Goal: Task Accomplishment & Management: Use online tool/utility

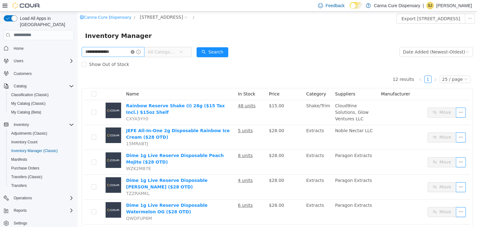
click at [134, 52] on icon "icon: close-circle" at bounding box center [133, 52] width 4 height 4
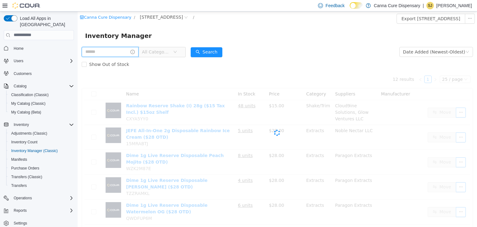
click at [133, 52] on input "text" at bounding box center [110, 52] width 57 height 10
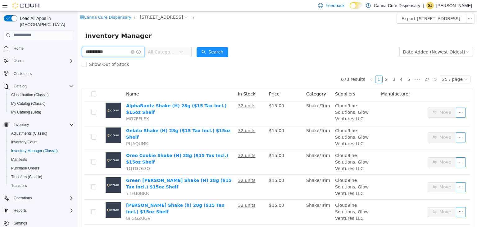
type input "**********"
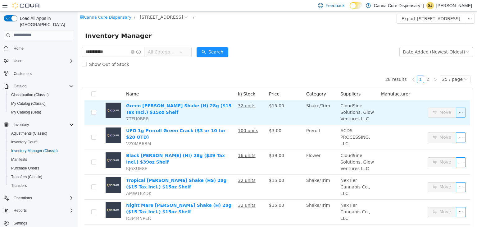
click at [460, 115] on button "button" at bounding box center [461, 112] width 10 height 10
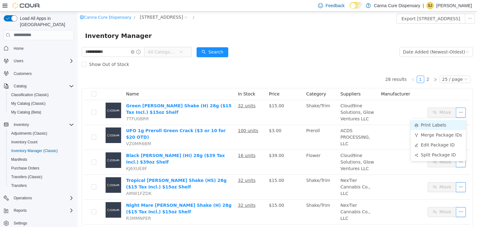
click at [440, 125] on li "Print Labels" at bounding box center [438, 125] width 55 height 10
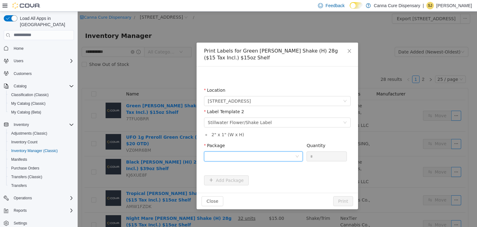
click at [266, 152] on div at bounding box center [251, 155] width 87 height 9
click at [253, 180] on strong "1A40E01000048CB000000225" at bounding box center [244, 178] width 73 height 5
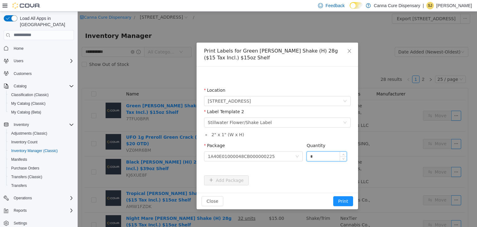
click at [326, 160] on input "*" at bounding box center [327, 155] width 40 height 9
type input "**"
click at [333, 196] on button "Print" at bounding box center [343, 201] width 20 height 10
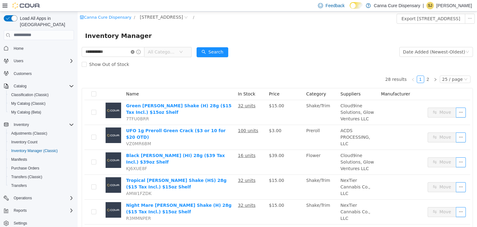
click at [134, 50] on icon "icon: close-circle" at bounding box center [133, 52] width 4 height 4
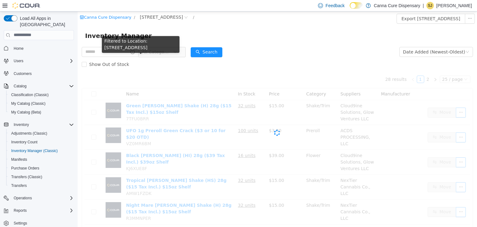
click at [116, 47] on div "Filtered to Location: [STREET_ADDRESS]" at bounding box center [141, 45] width 78 height 19
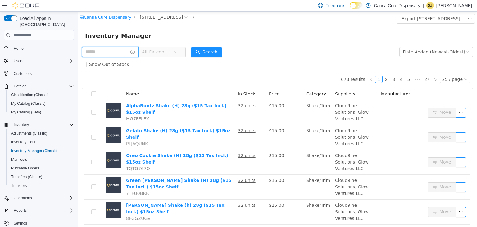
click at [117, 53] on input "text" at bounding box center [110, 52] width 57 height 10
type input "**********"
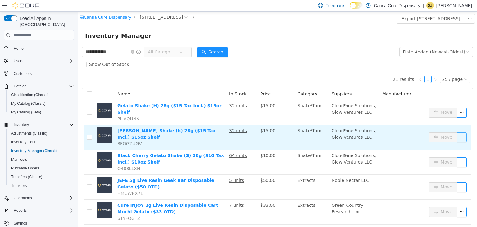
click at [457, 141] on button "button" at bounding box center [462, 137] width 10 height 10
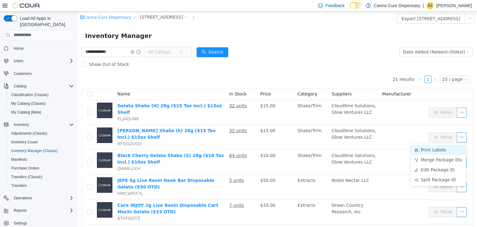
click at [439, 153] on li "Print Labels" at bounding box center [438, 149] width 55 height 10
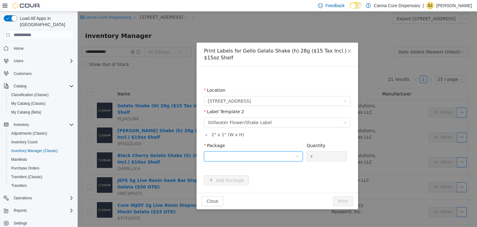
click at [275, 152] on div at bounding box center [251, 155] width 87 height 9
click at [266, 180] on strong "1A40E01000048CB000000224" at bounding box center [244, 178] width 73 height 5
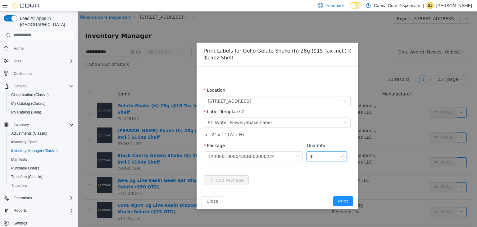
click at [315, 156] on input "*" at bounding box center [327, 155] width 40 height 9
type input "**"
click at [333, 196] on button "Print" at bounding box center [343, 201] width 20 height 10
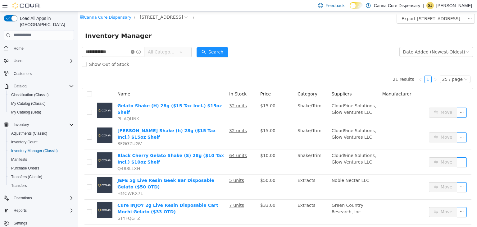
click at [134, 52] on icon "icon: close-circle" at bounding box center [133, 52] width 4 height 4
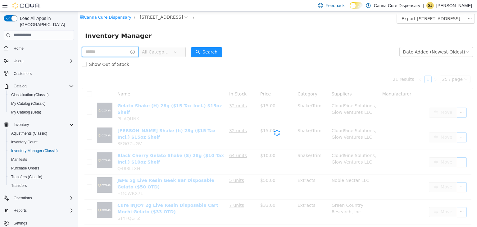
click at [128, 52] on input "text" at bounding box center [110, 52] width 57 height 10
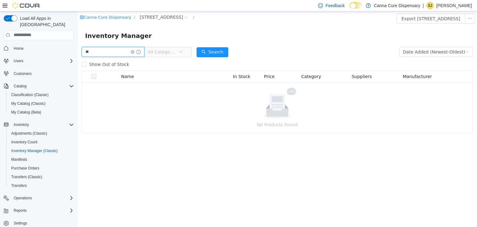
type input "*"
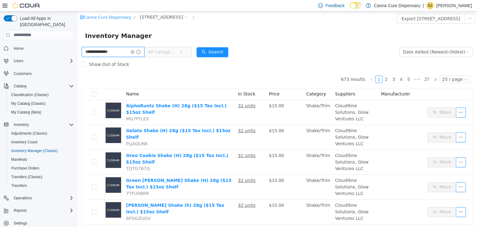
type input "**********"
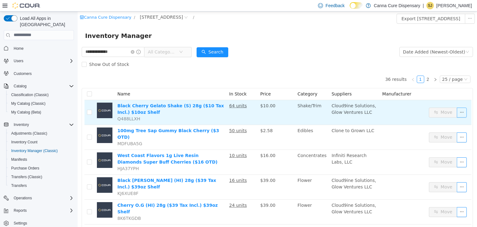
click at [458, 115] on button "button" at bounding box center [462, 112] width 10 height 10
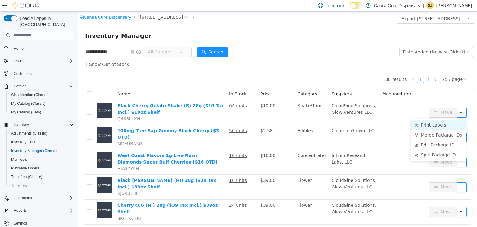
click at [430, 123] on li "Print Labels" at bounding box center [438, 125] width 55 height 10
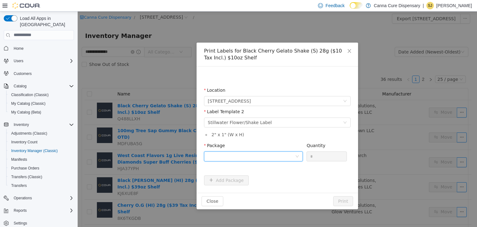
click at [272, 155] on div at bounding box center [251, 155] width 87 height 9
click at [272, 176] on li "1A40E01000048CB000000223" at bounding box center [253, 178] width 99 height 10
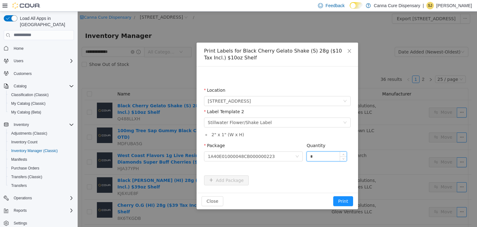
click at [318, 158] on input "*" at bounding box center [327, 155] width 40 height 9
type input "**"
click at [333, 196] on button "Print" at bounding box center [343, 201] width 20 height 10
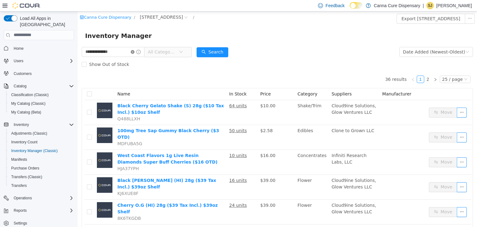
click at [134, 52] on icon "icon: close-circle" at bounding box center [133, 52] width 4 height 4
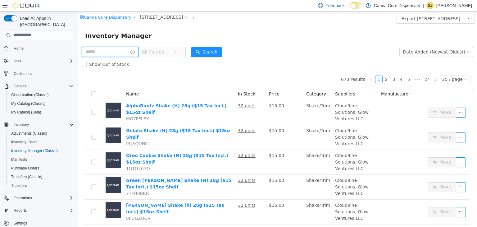
click at [130, 53] on input "text" at bounding box center [110, 52] width 57 height 10
type input "**********"
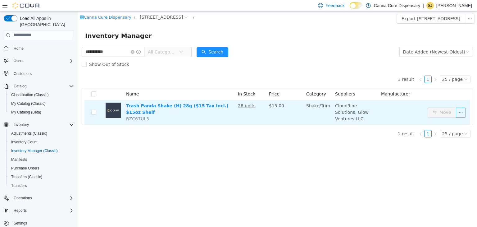
click at [461, 114] on button "button" at bounding box center [461, 112] width 10 height 10
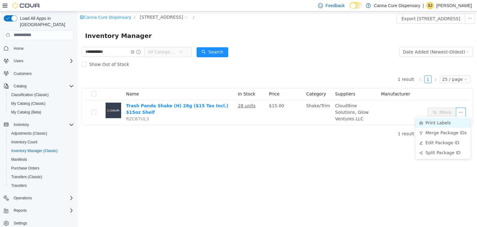
click at [430, 126] on li "Print Labels" at bounding box center [443, 122] width 55 height 10
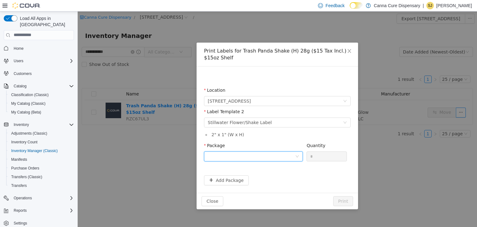
click at [284, 153] on div at bounding box center [251, 155] width 87 height 9
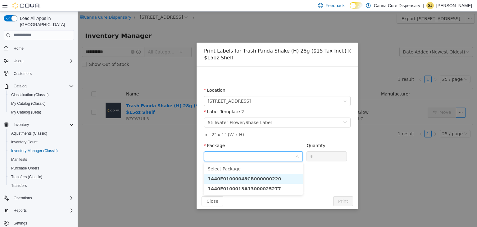
click at [271, 179] on li "1A40E01000048CB000000220" at bounding box center [253, 178] width 99 height 10
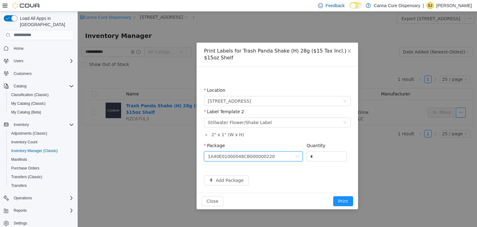
click at [320, 162] on div "Quantity *" at bounding box center [327, 152] width 40 height 21
click at [319, 159] on input "*" at bounding box center [327, 155] width 40 height 9
type input "**"
click at [333, 196] on button "Print" at bounding box center [343, 201] width 20 height 10
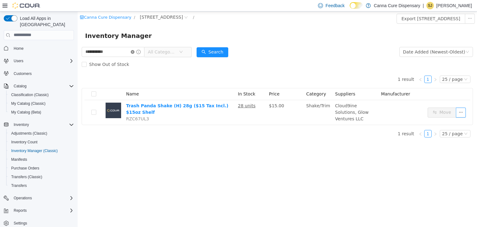
click at [134, 51] on icon "icon: close-circle" at bounding box center [133, 52] width 4 height 4
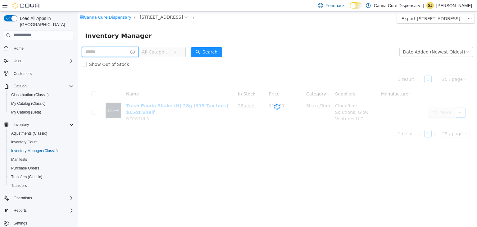
click at [129, 50] on input "text" at bounding box center [110, 52] width 57 height 10
